Goal: Task Accomplishment & Management: Complete application form

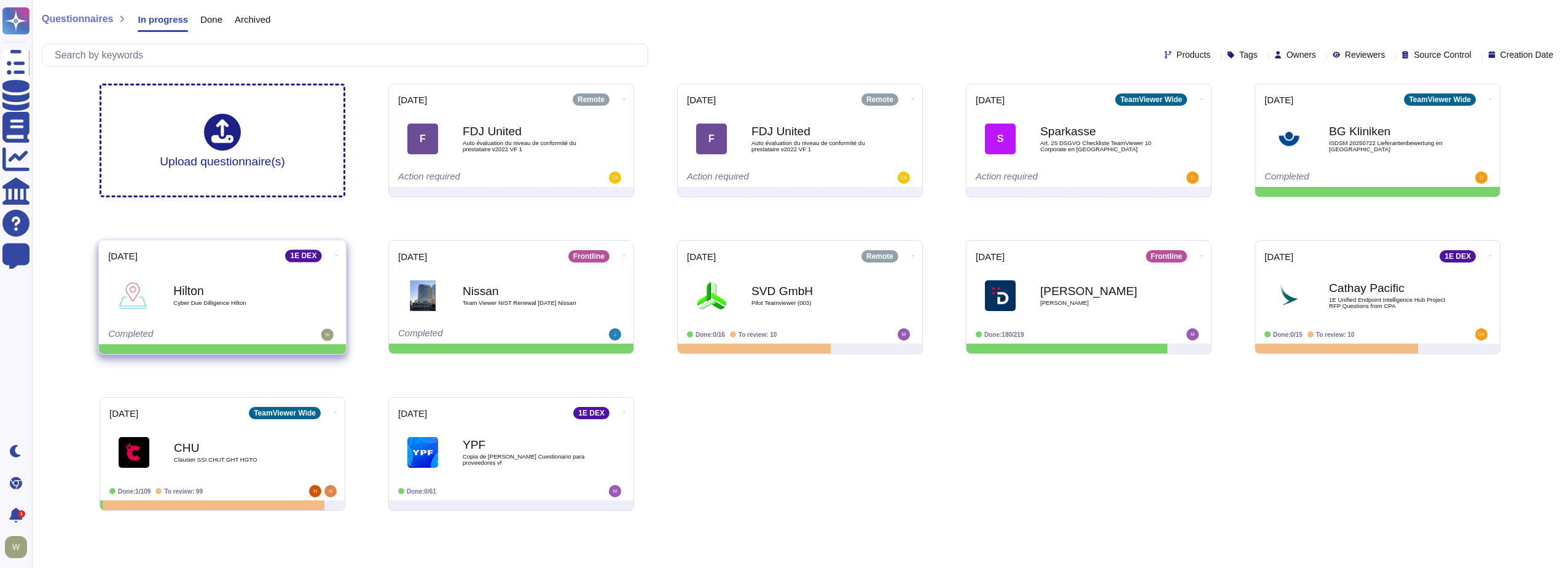
click at [221, 314] on div "Hilton Cyber Due Dilligence Hilton" at bounding box center [235, 295] width 124 height 50
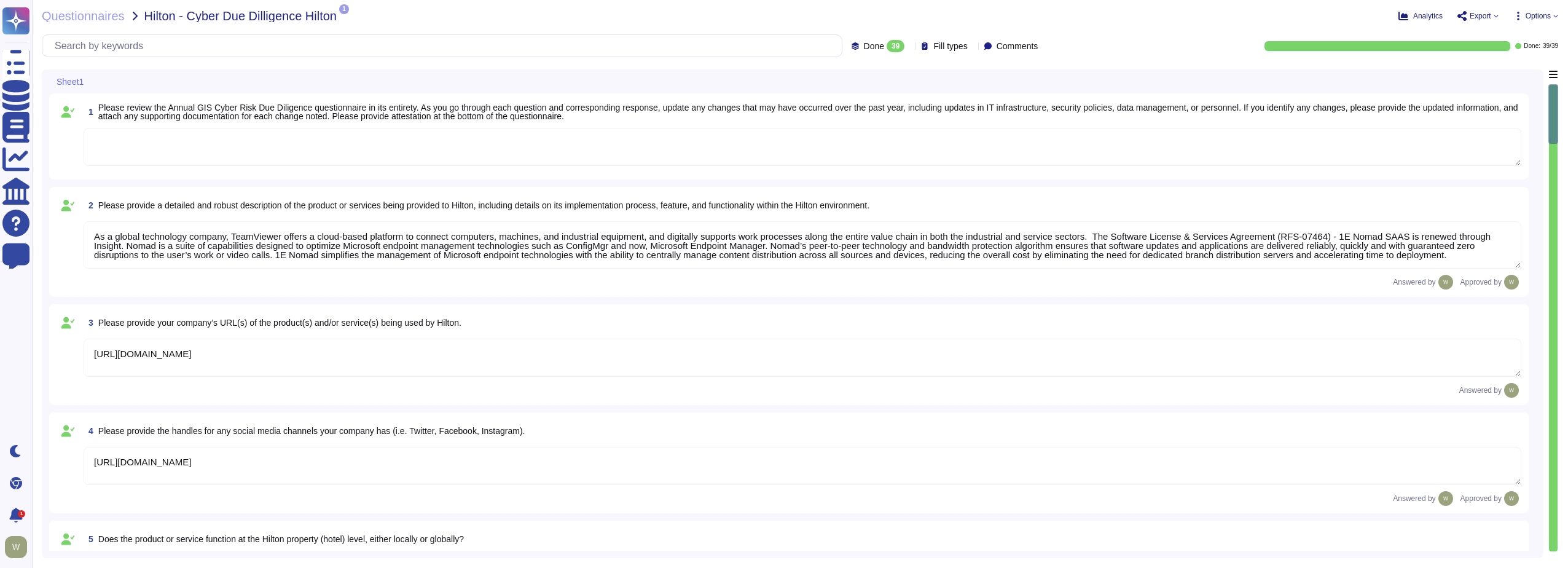
type textarea "As a global technology company, TeamViewer offers a cloud-based platform to con…"
type textarea "https://www.teamviewer.com/en/"
type textarea "https://www.linkedin.com/company/teamviewer"
type textarea "The product is deployed globally at Hilton Corporate and over 100 Properties. T…"
type textarea "The Security organization at TeamViewer is comprised of 40+ FTEs led by the Chi…"
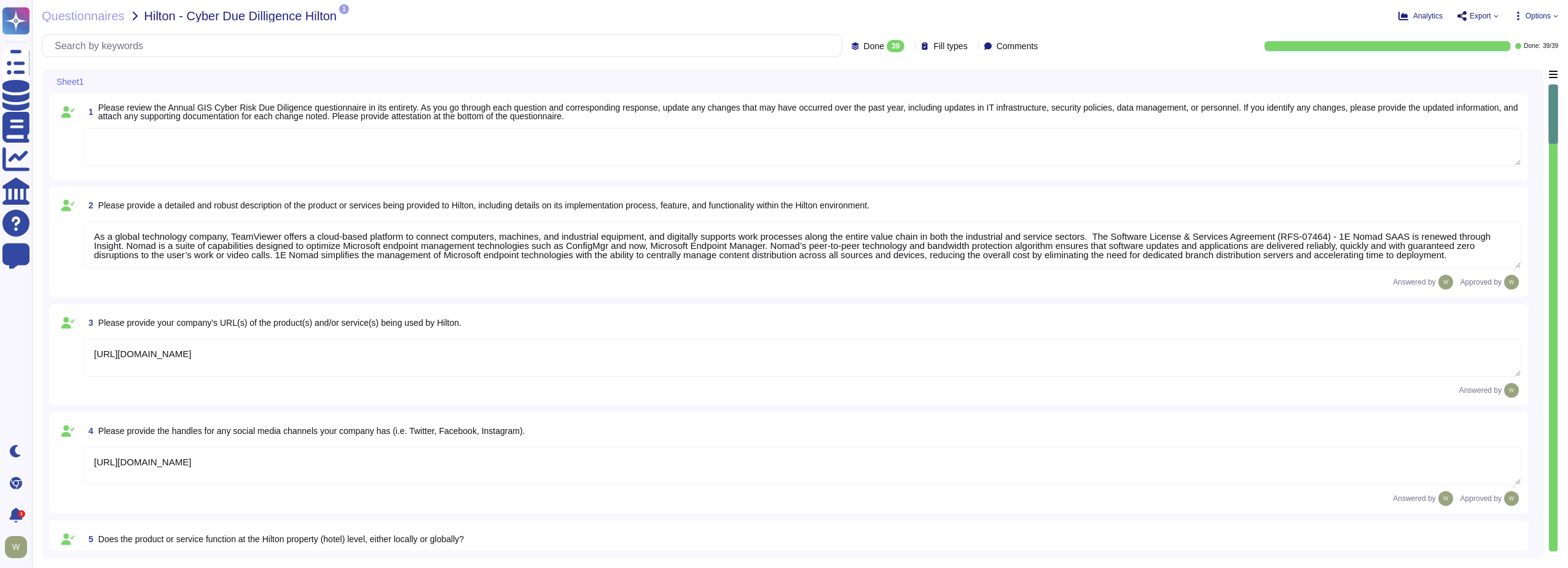
type textarea "At TeamViewer, we prioritize security training for our employees, conducting it…"
click at [591, 32] on div "Questionnaires Hilton - Cyber Due Dilligence Hilton 1 pdf TeamViewer Informatio…" at bounding box center [800, 284] width 1536 height 568
